Goal: Book appointment/travel/reservation

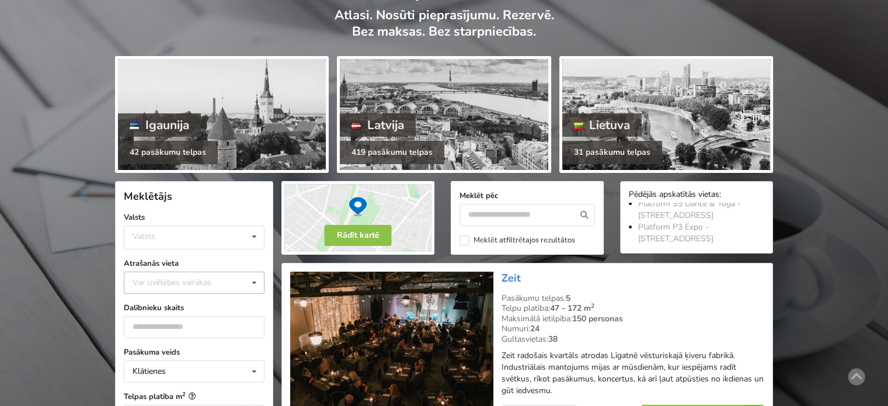
scroll to position [234, 0]
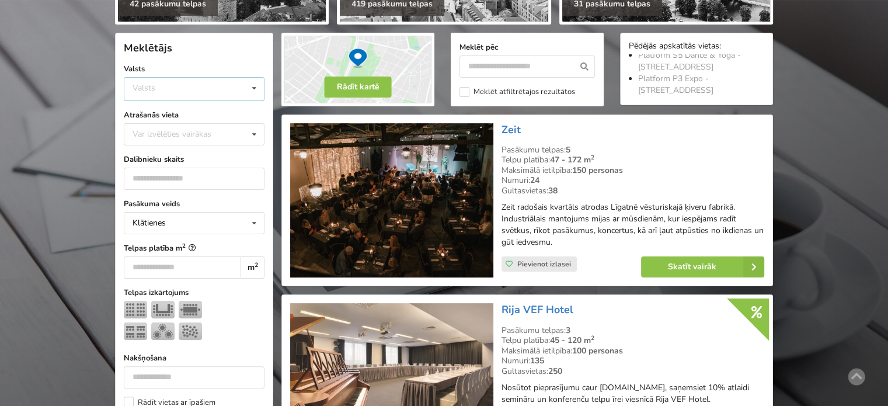
click at [252, 92] on icon at bounding box center [254, 89] width 17 height 22
click at [243, 117] on div "Igaunija" at bounding box center [194, 111] width 140 height 22
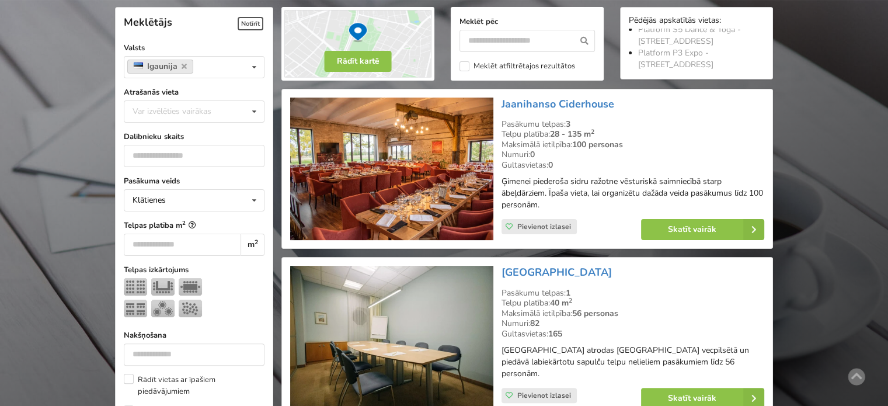
scroll to position [262, 0]
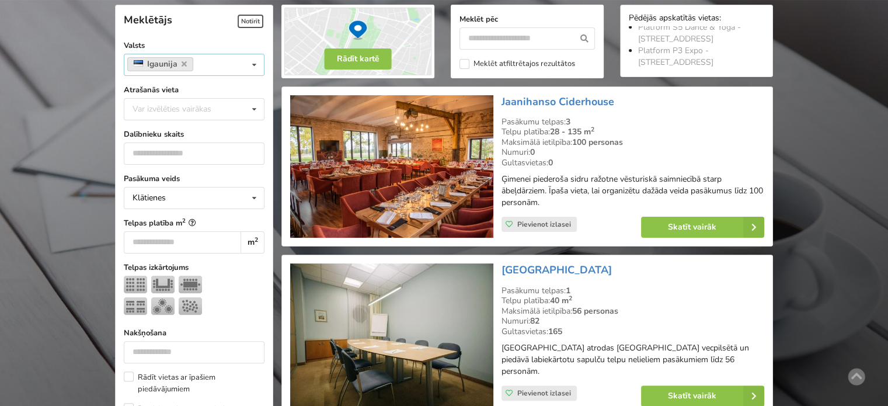
click at [253, 70] on icon at bounding box center [254, 65] width 17 height 22
click at [245, 90] on div "Latvija" at bounding box center [194, 86] width 140 height 22
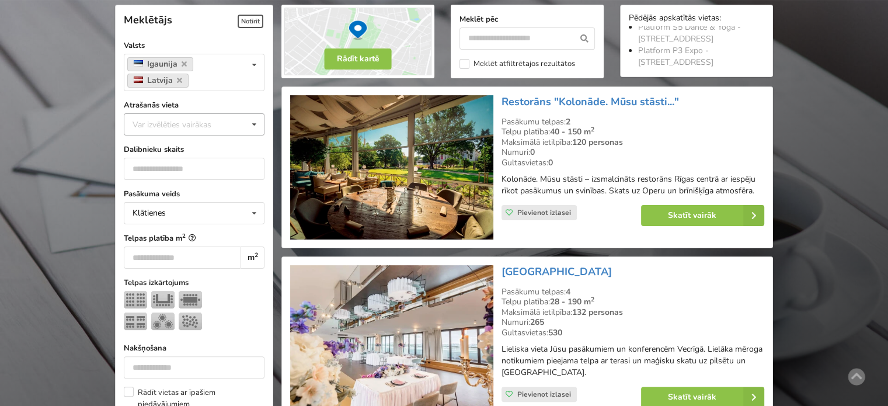
click at [231, 126] on div "Var izvēlēties vairākas" at bounding box center [184, 123] width 108 height 13
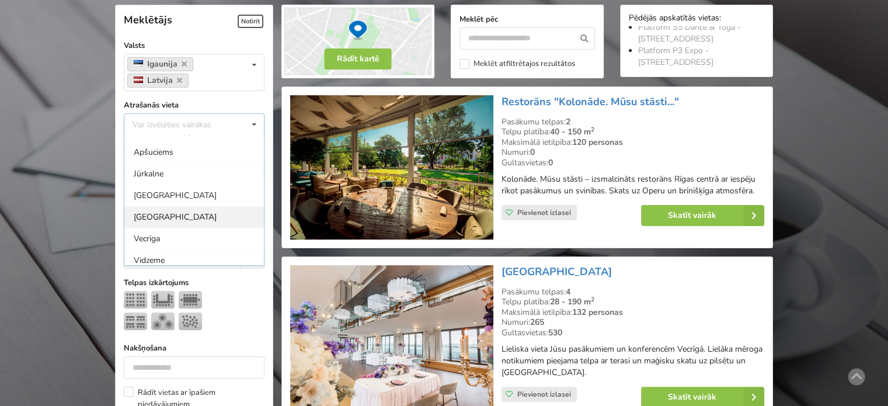
click at [149, 218] on div "[GEOGRAPHIC_DATA]" at bounding box center [194, 217] width 140 height 22
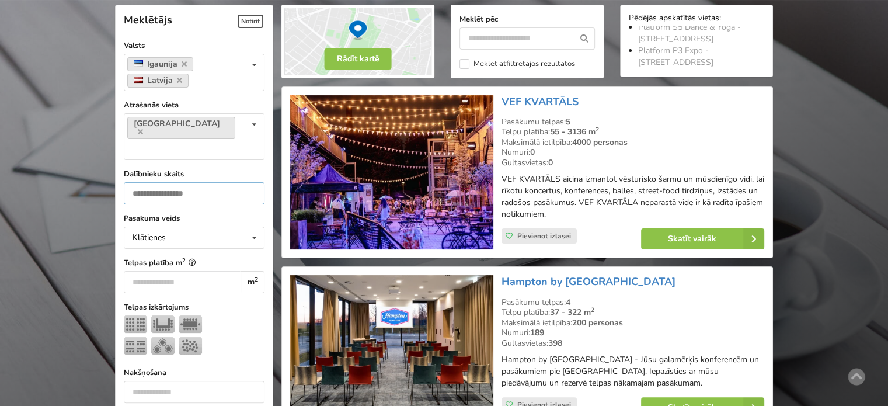
click at [165, 182] on input "number" at bounding box center [194, 193] width 141 height 22
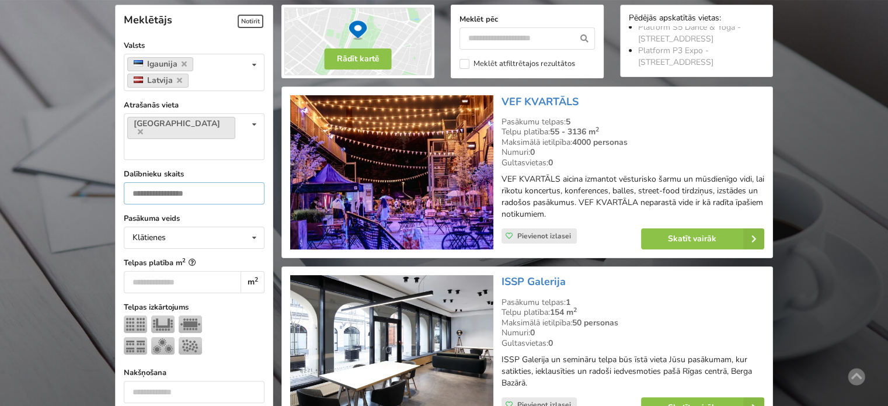
drag, startPoint x: 145, startPoint y: 168, endPoint x: 85, endPoint y: 158, distance: 60.9
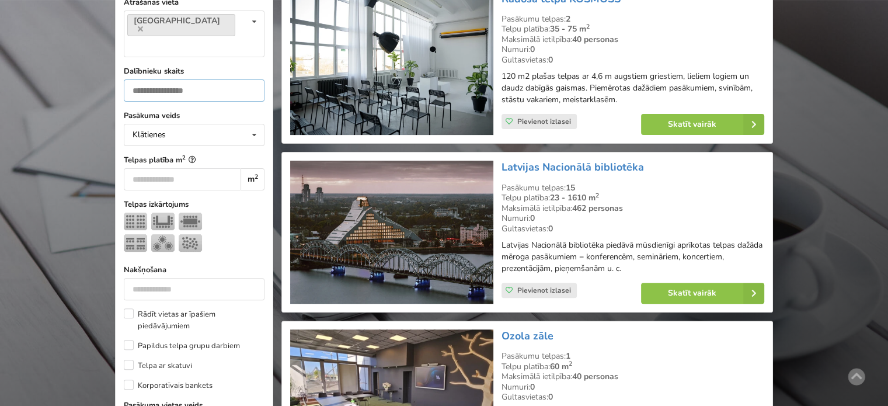
scroll to position [378, 0]
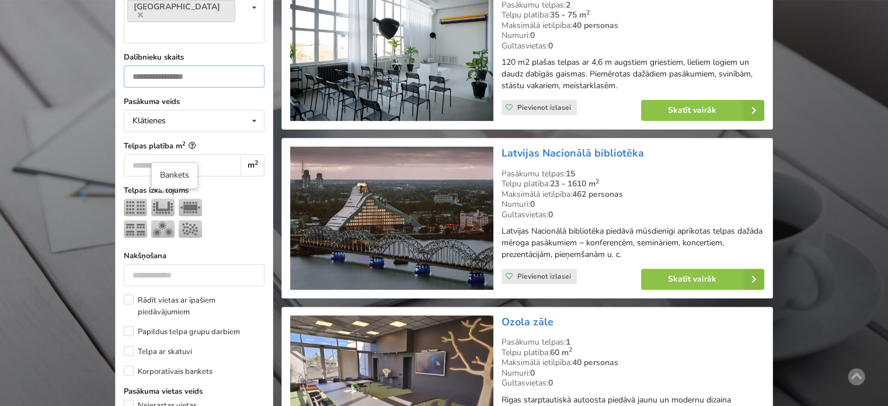
type input "**"
click at [170, 220] on img at bounding box center [162, 229] width 23 height 18
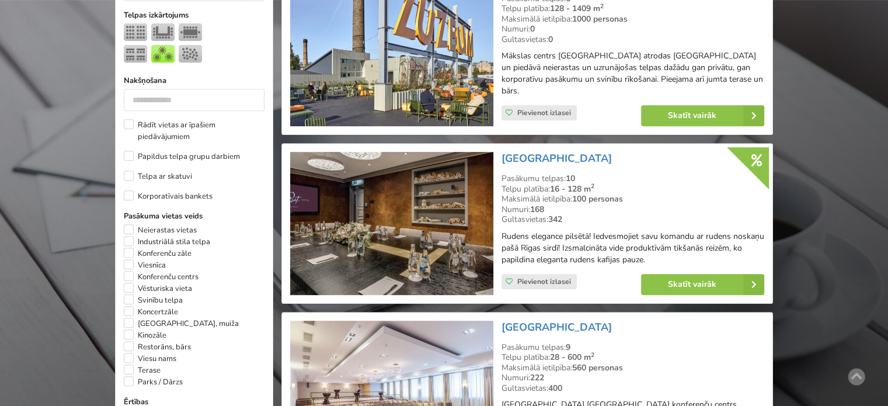
scroll to position [612, 0]
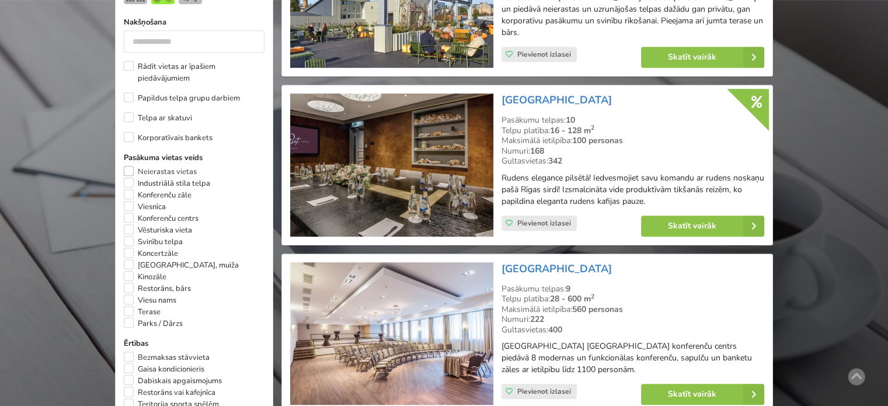
click at [132, 166] on label "Neierastas vietas" at bounding box center [160, 172] width 73 height 12
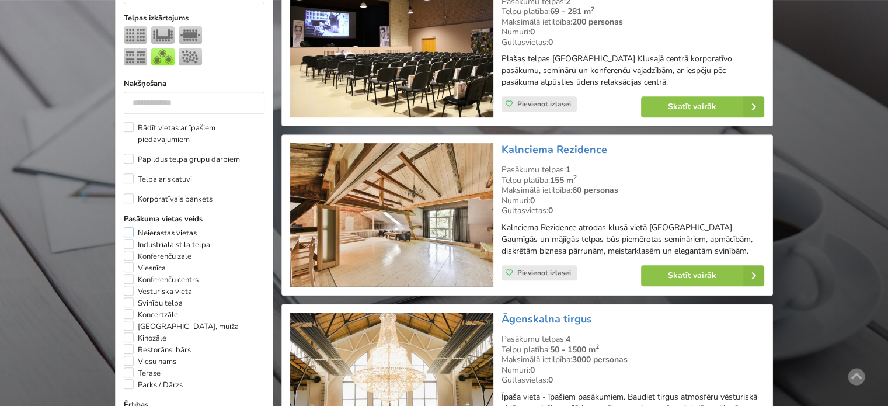
scroll to position [670, 0]
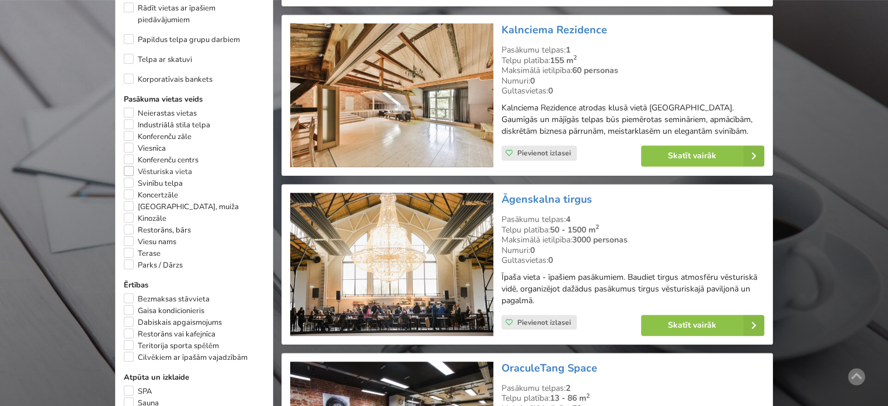
click at [127, 166] on label "Vēsturiska vieta" at bounding box center [158, 172] width 68 height 12
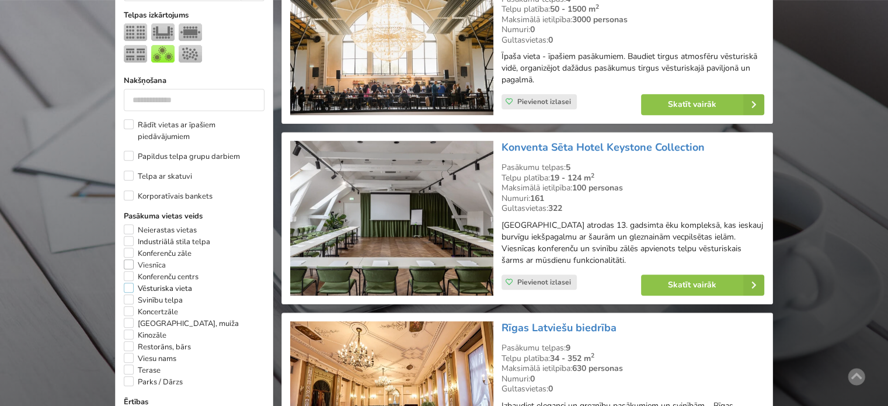
scroll to position [670, 0]
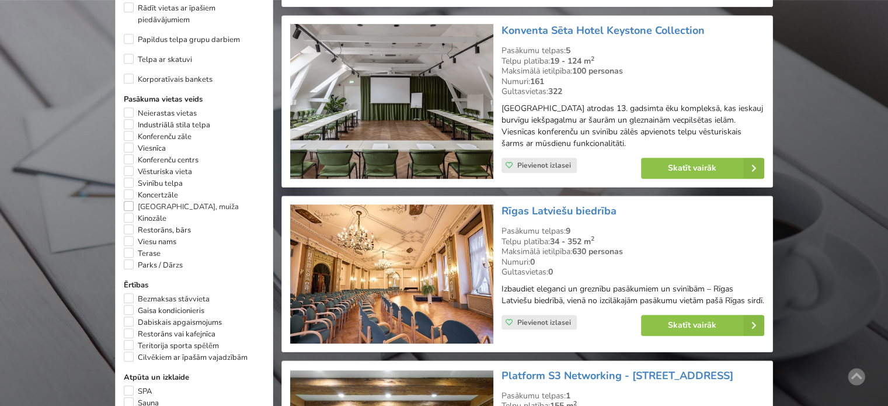
click at [133, 201] on label "[GEOGRAPHIC_DATA], muiža" at bounding box center [181, 207] width 115 height 12
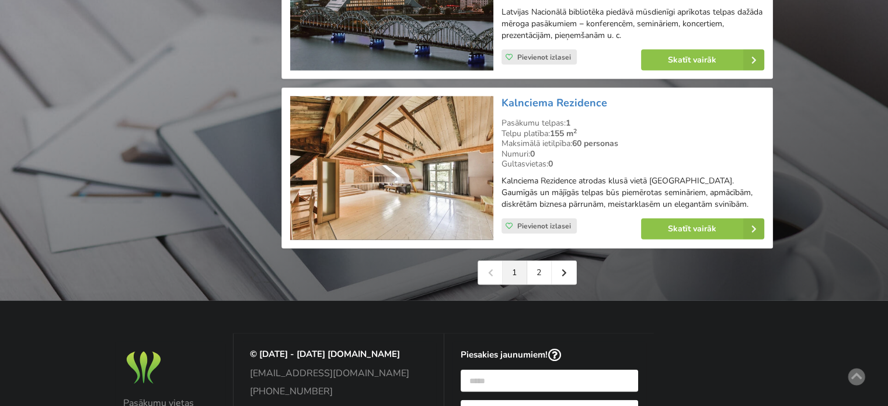
scroll to position [2714, 0]
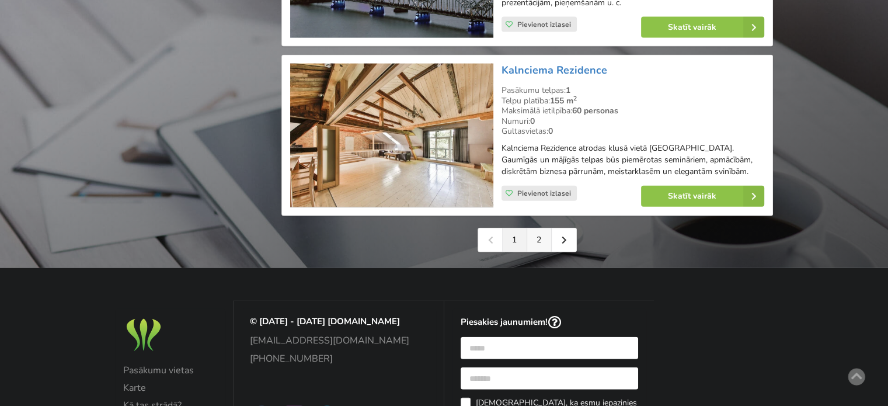
click at [544, 228] on link "2" at bounding box center [539, 239] width 25 height 23
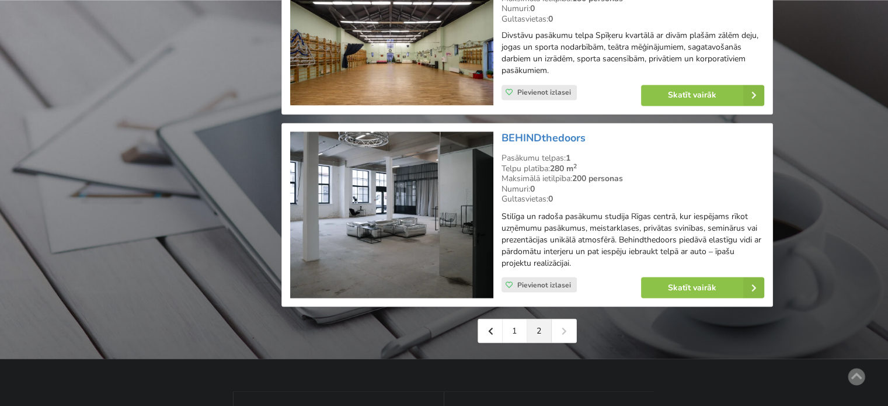
scroll to position [2043, 0]
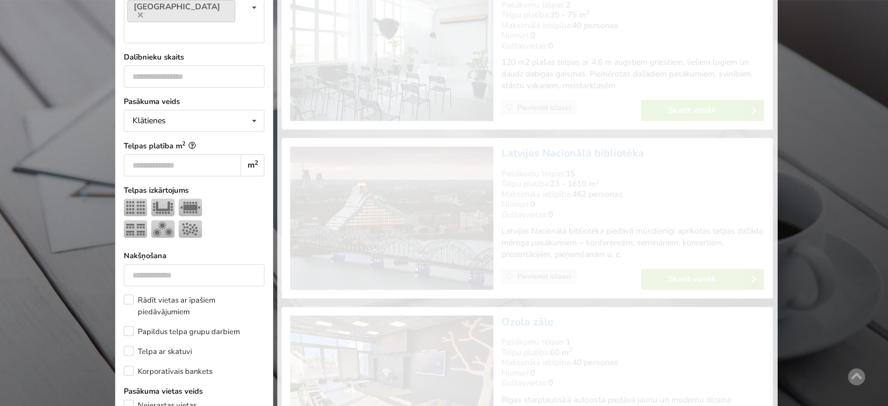
scroll to position [262, 0]
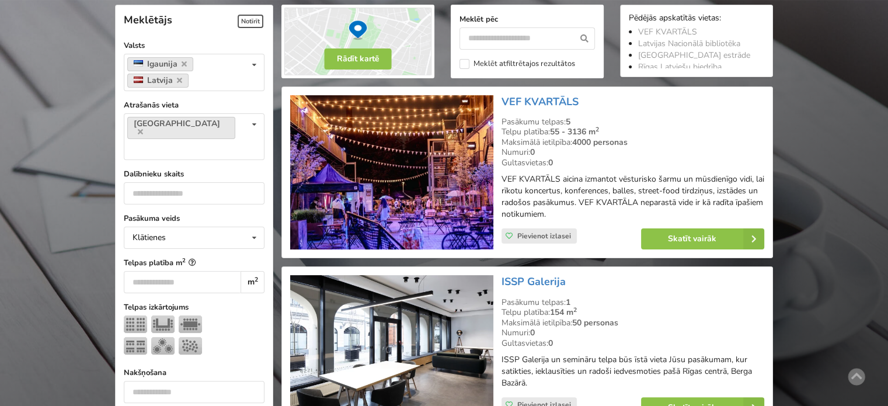
type input "*"
